Goal: Information Seeking & Learning: Learn about a topic

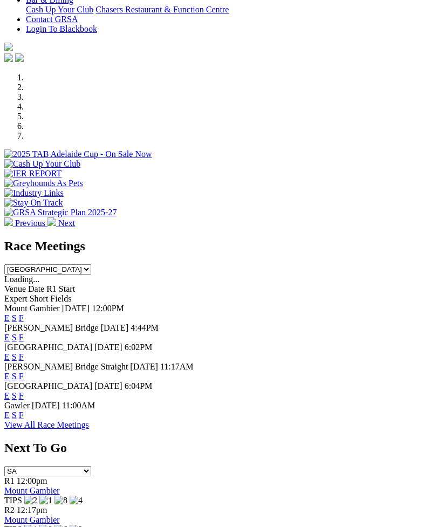
scroll to position [283, 0]
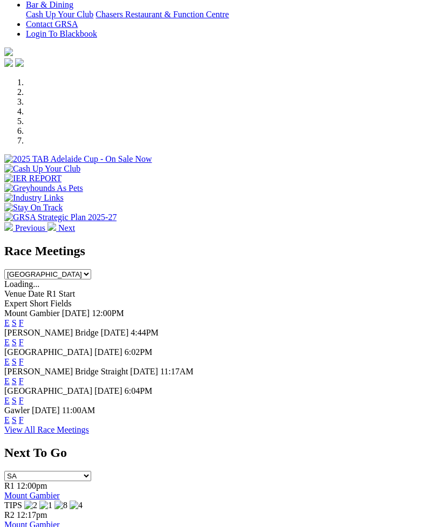
click at [24, 338] on link "F" at bounding box center [21, 342] width 5 height 9
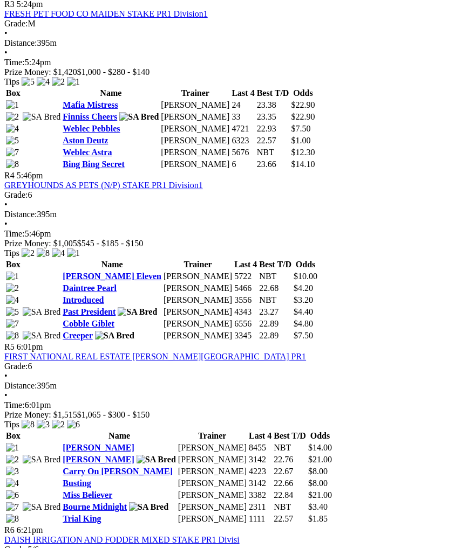
scroll to position [950, 0]
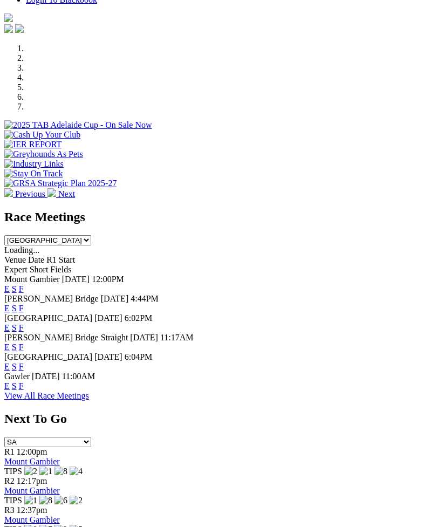
scroll to position [316, 0]
click at [24, 324] on link "F" at bounding box center [21, 328] width 5 height 9
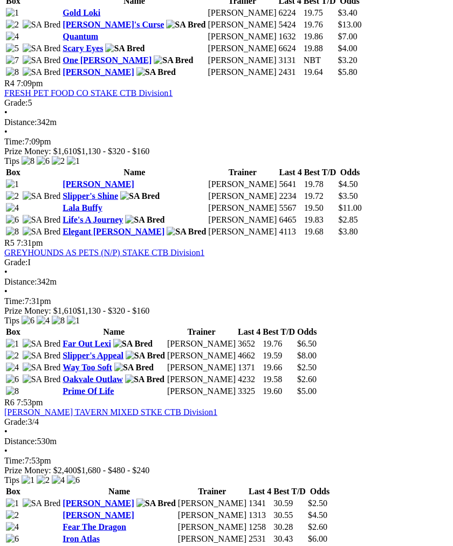
scroll to position [1021, 0]
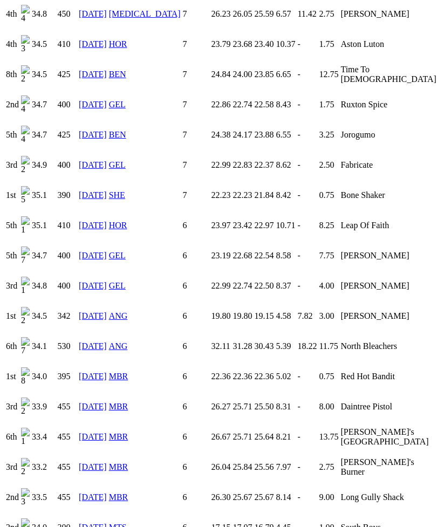
scroll to position [877, 0]
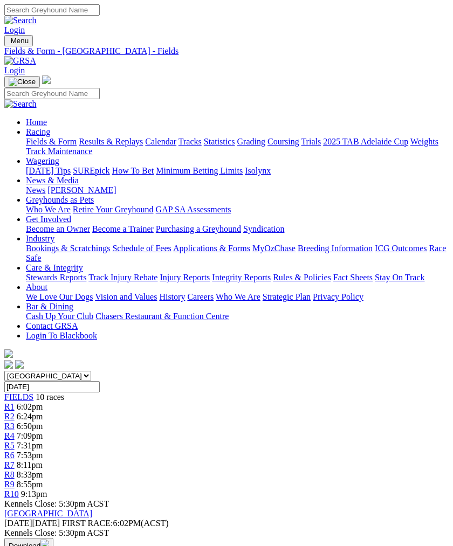
scroll to position [1058, 0]
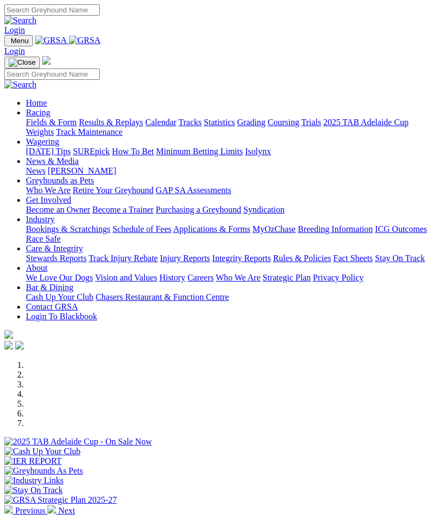
scroll to position [316, 0]
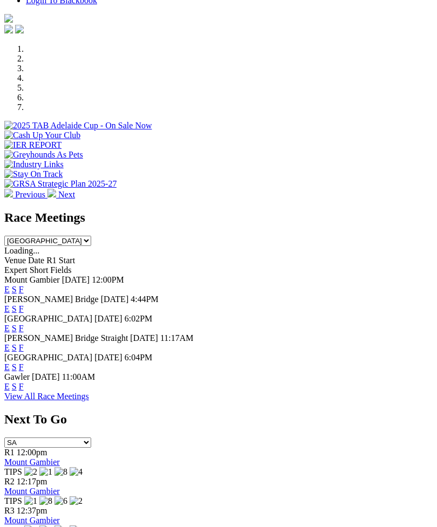
click at [24, 343] on link "F" at bounding box center [21, 347] width 5 height 9
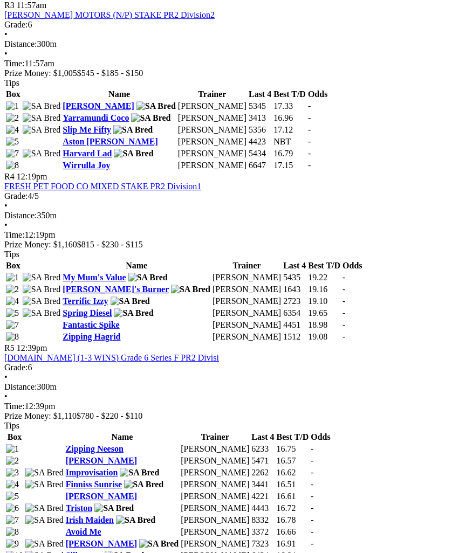
scroll to position [901, 0]
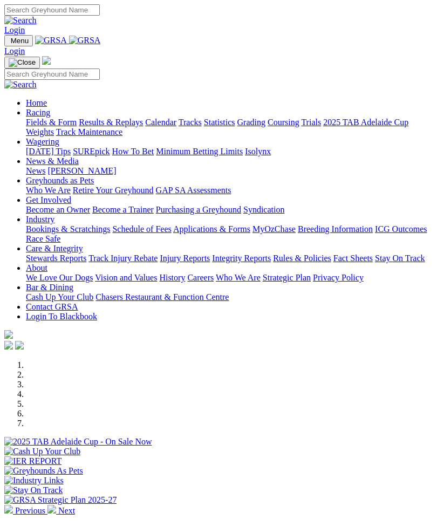
scroll to position [316, 0]
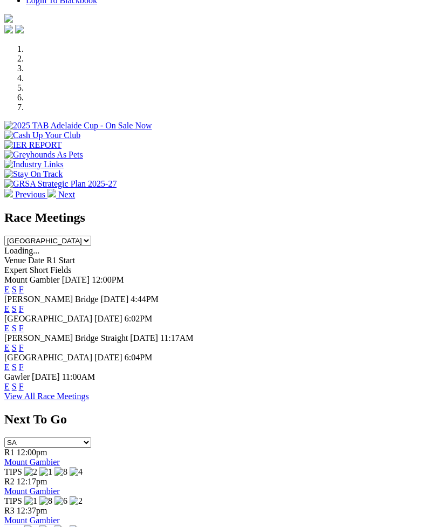
click at [24, 362] on link "F" at bounding box center [21, 366] width 5 height 9
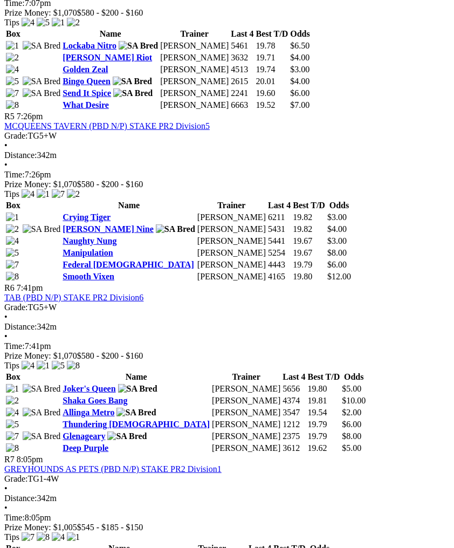
scroll to position [1147, 0]
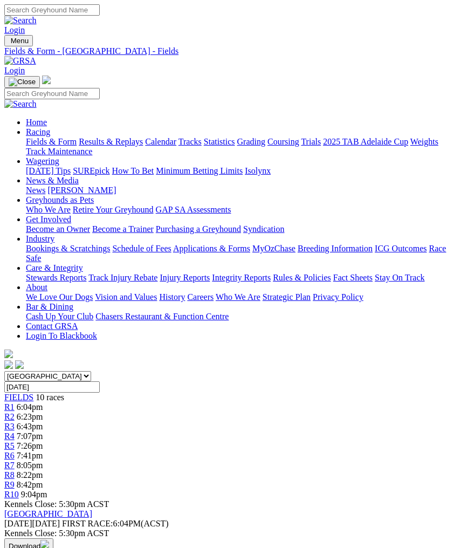
scroll to position [1184, 0]
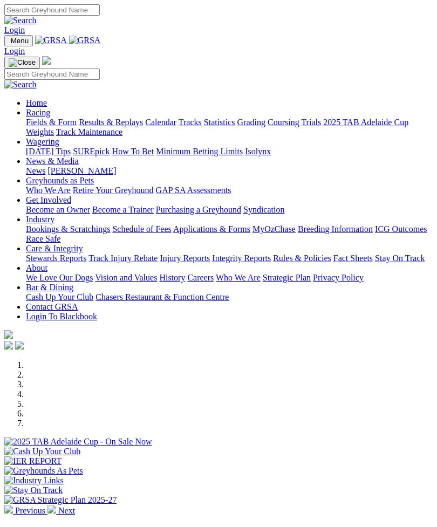
scroll to position [316, 0]
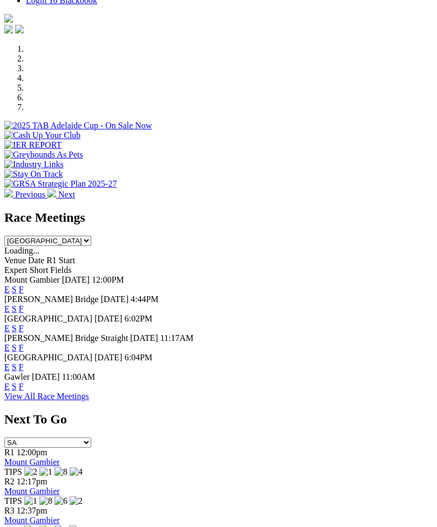
click at [24, 382] on link "F" at bounding box center [21, 386] width 5 height 9
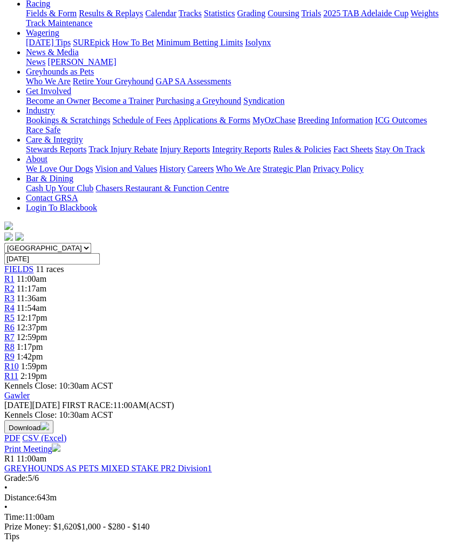
scroll to position [127, 0]
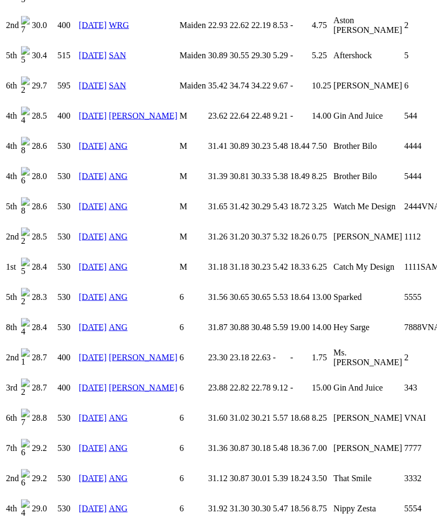
scroll to position [851, 0]
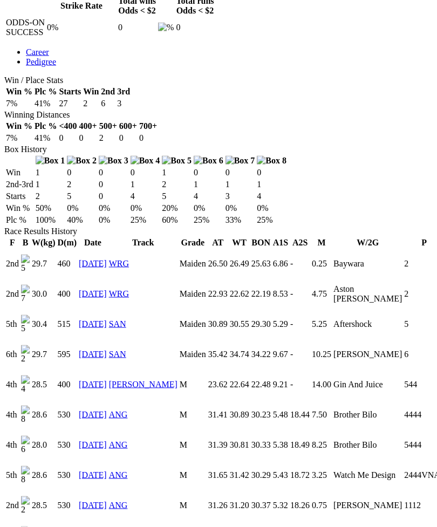
scroll to position [573, 0]
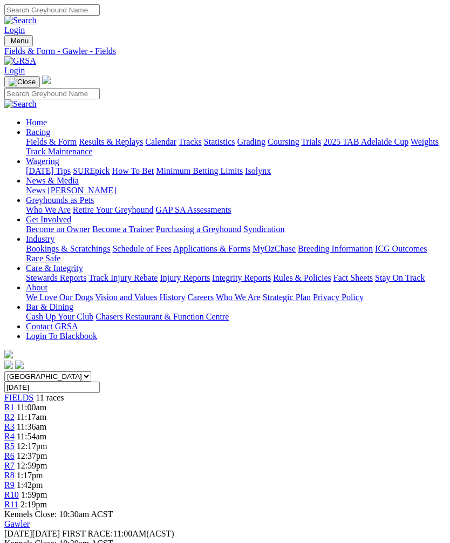
scroll to position [127, 0]
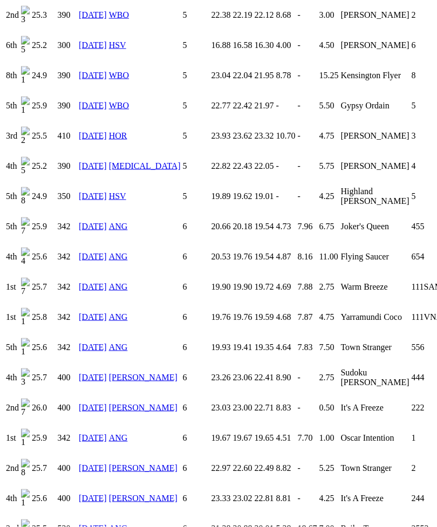
scroll to position [1133, 0]
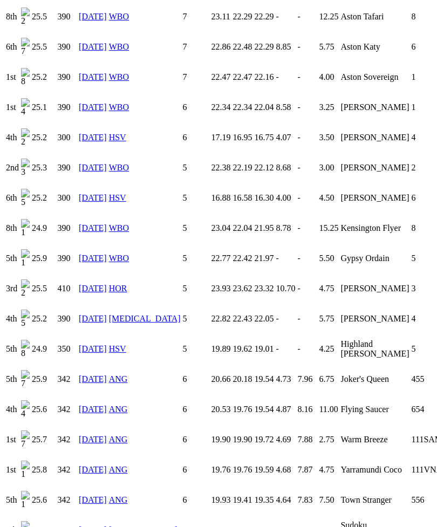
scroll to position [975, 0]
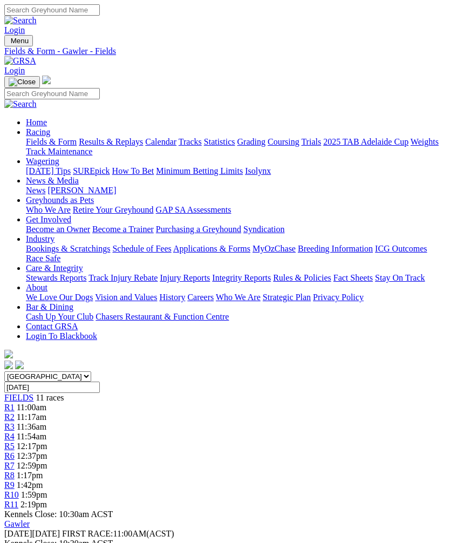
scroll to position [127, 0]
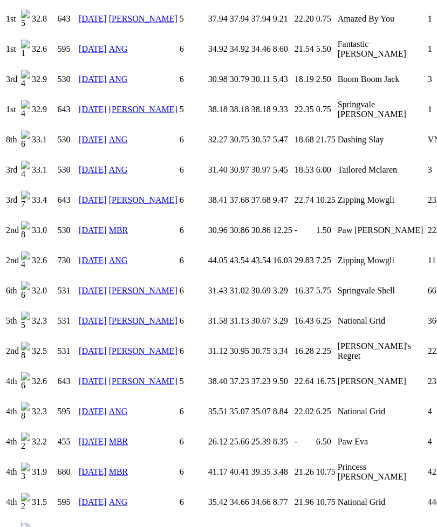
scroll to position [2126, 0]
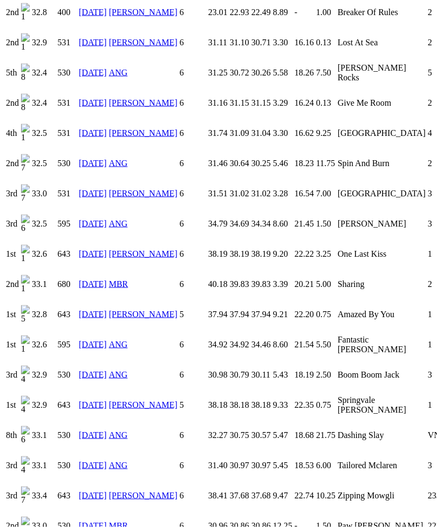
scroll to position [1824, 0]
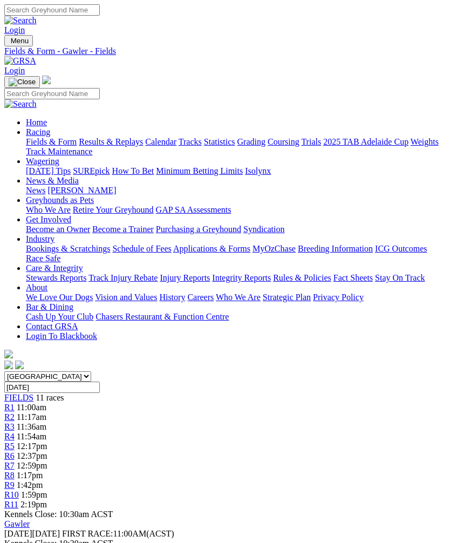
scroll to position [127, 0]
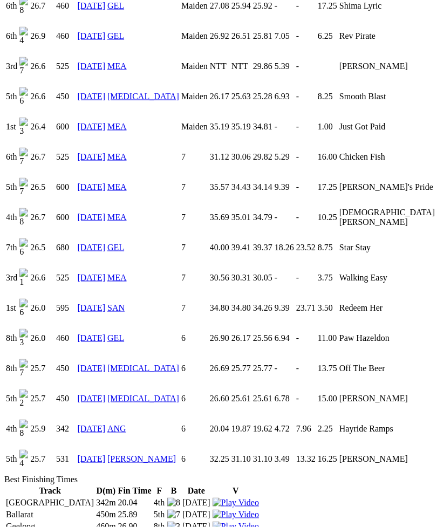
scroll to position [962, 0]
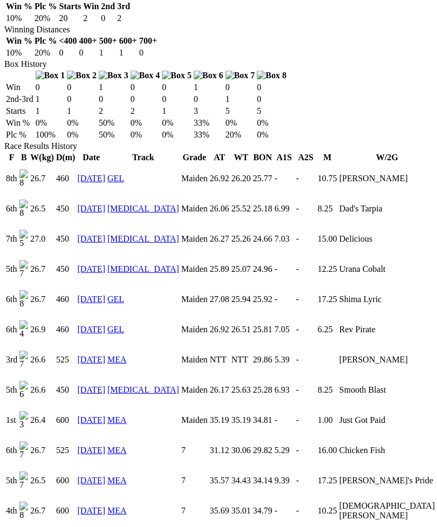
scroll to position [664, 0]
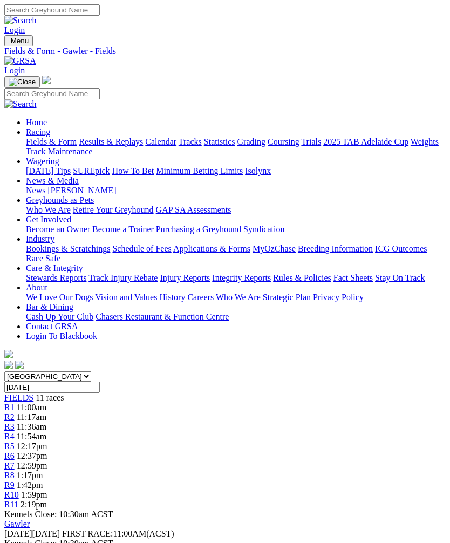
scroll to position [127, 0]
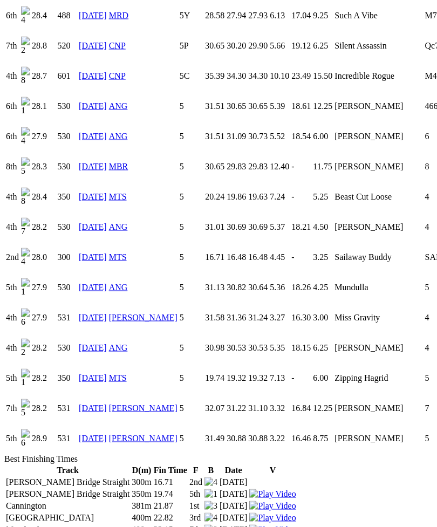
scroll to position [2100, 0]
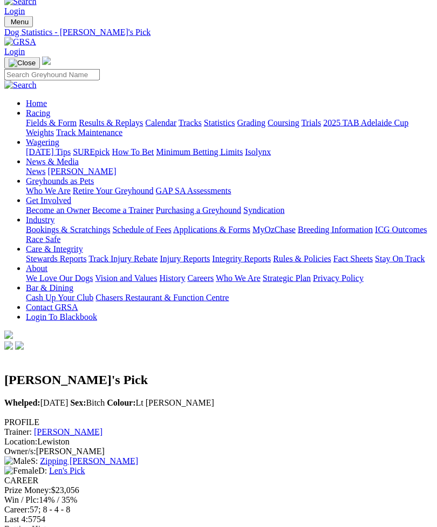
scroll to position [0, 0]
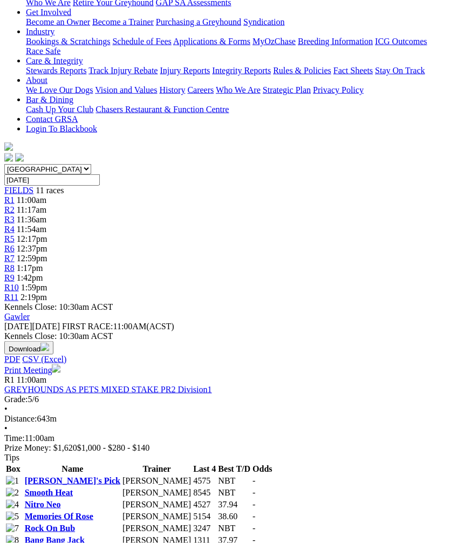
scroll to position [189, 0]
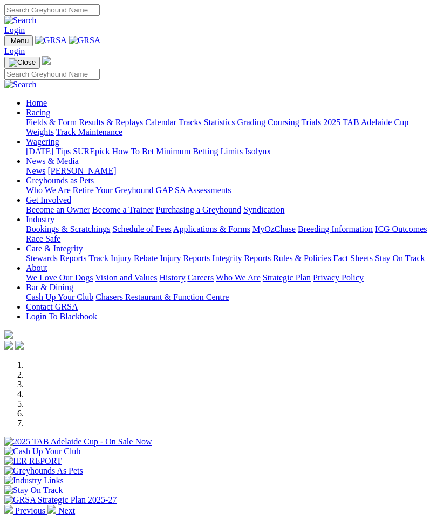
scroll to position [316, 0]
